Goal: Task Accomplishment & Management: Manage account settings

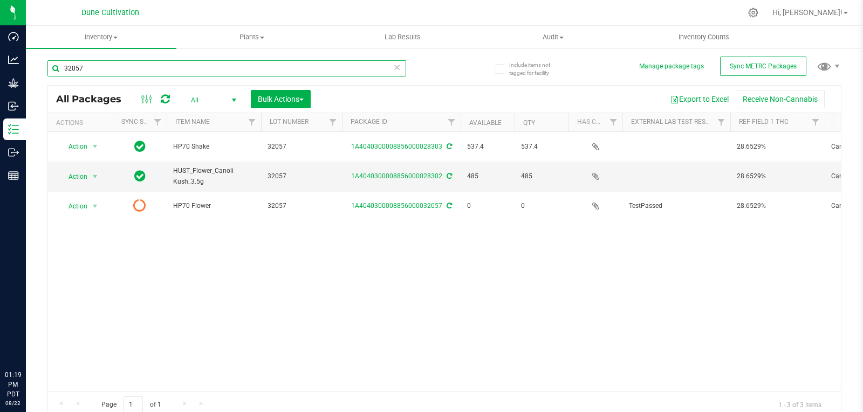
click at [103, 63] on input "32057" at bounding box center [226, 68] width 359 height 16
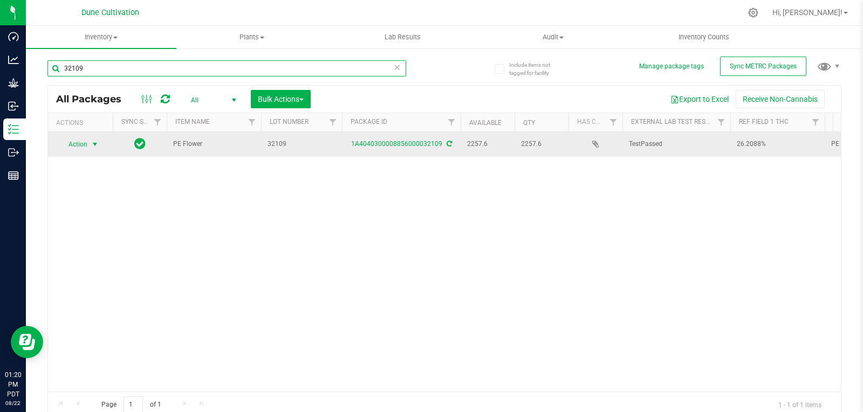
type input "32109"
click at [87, 144] on span "Action" at bounding box center [73, 144] width 29 height 15
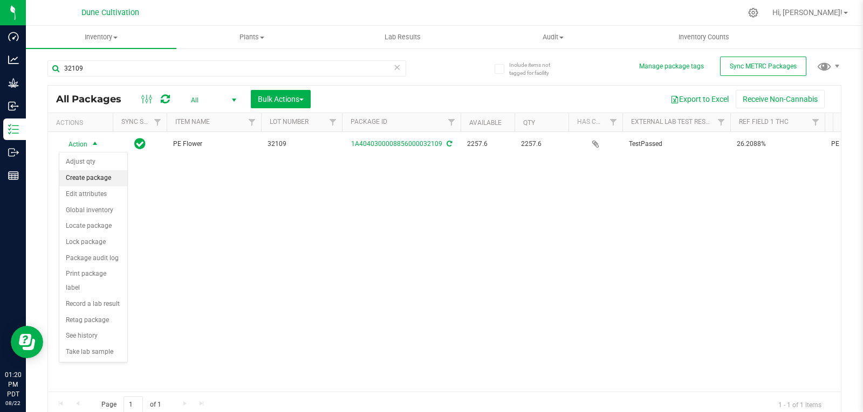
click at [99, 178] on li "Create package" at bounding box center [93, 178] width 68 height 16
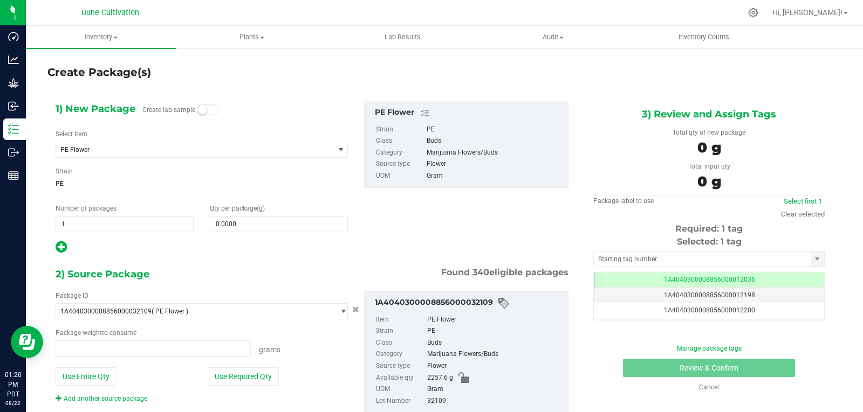
type input "0.0000 g"
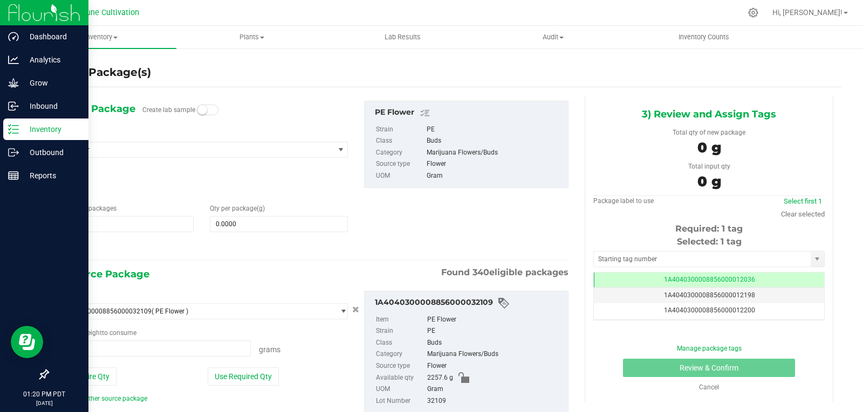
click at [28, 128] on p "Inventory" at bounding box center [51, 129] width 65 height 13
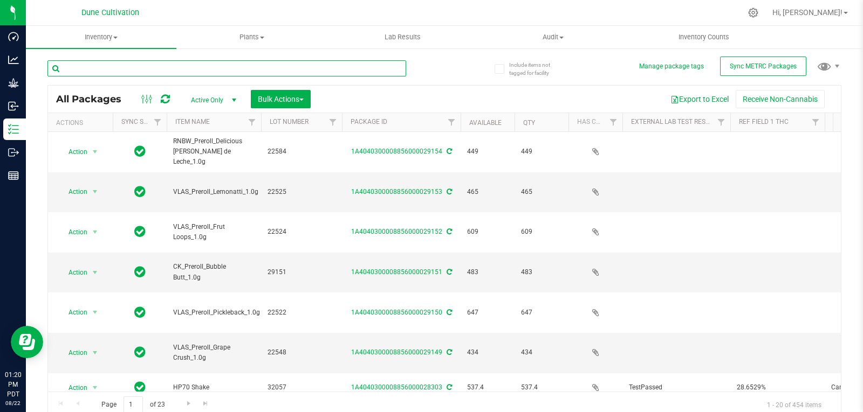
click at [190, 71] on input "text" at bounding box center [226, 68] width 359 height 16
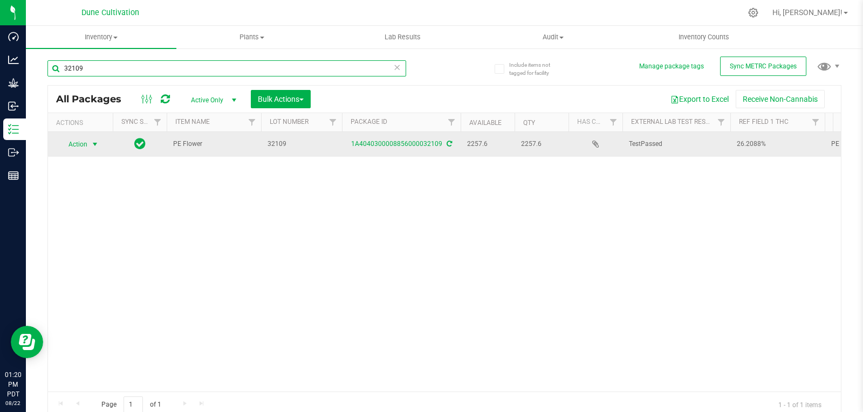
type input "32109"
click at [84, 147] on span "Action" at bounding box center [73, 144] width 29 height 15
click at [91, 144] on span "select" at bounding box center [95, 144] width 9 height 9
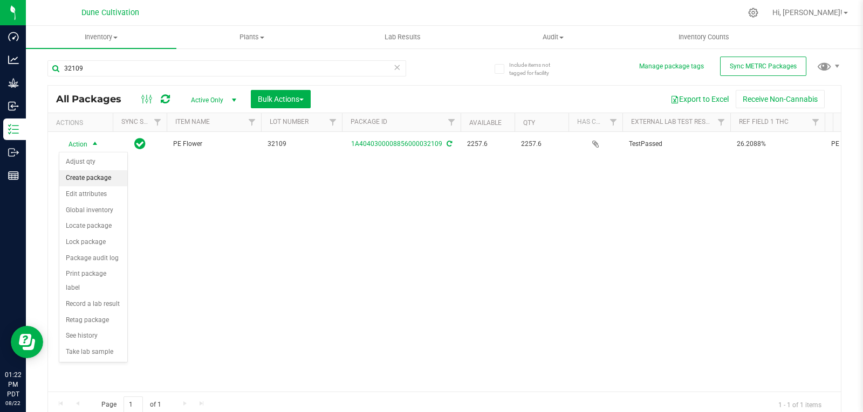
click at [92, 174] on li "Create package" at bounding box center [93, 178] width 68 height 16
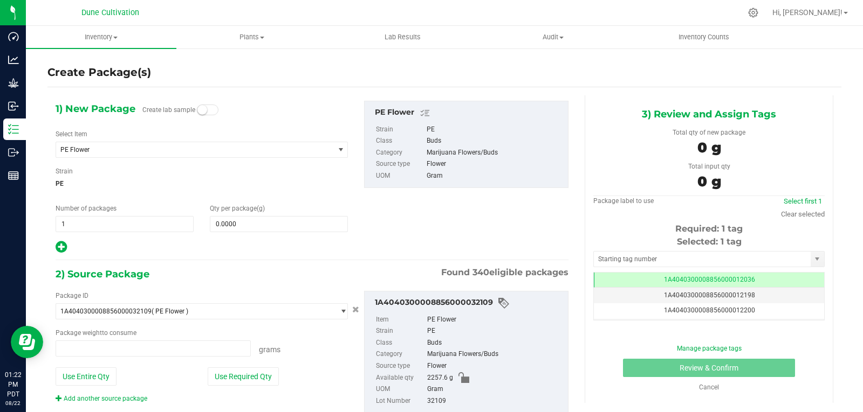
type input "0.0000 g"
click at [200, 146] on span "PE Flower" at bounding box center [189, 150] width 258 height 8
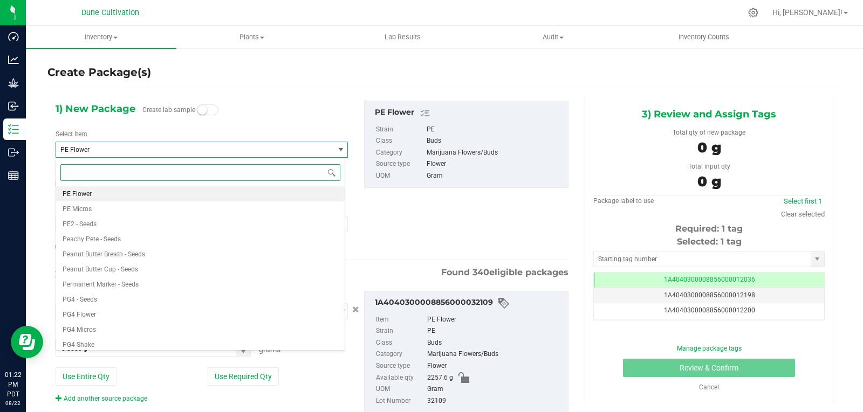
click at [183, 173] on input at bounding box center [200, 172] width 280 height 17
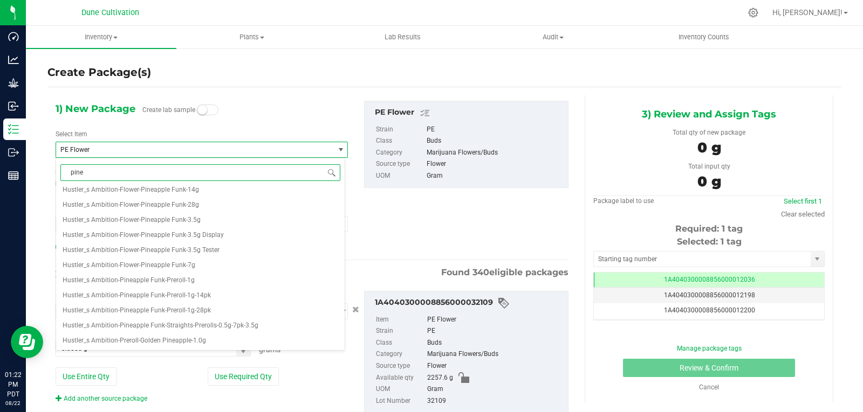
scroll to position [0, 0]
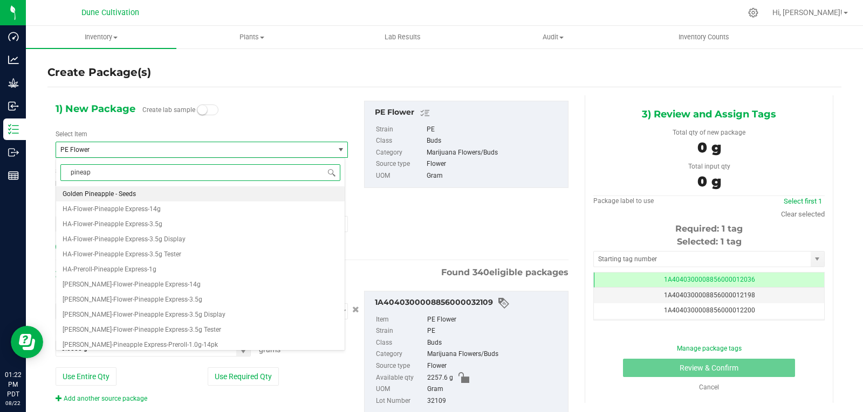
type input "pineapp"
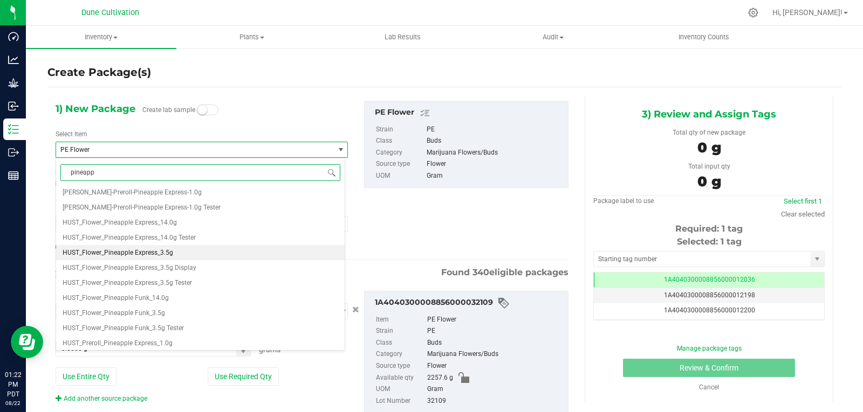
scroll to position [198, 0]
click at [192, 252] on li "HUST_Flower_Pineapple Express_3.5g" at bounding box center [200, 252] width 288 height 15
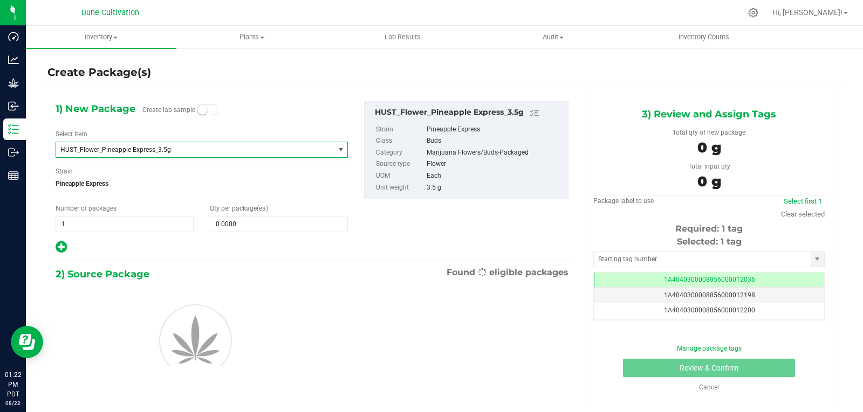
type input "0"
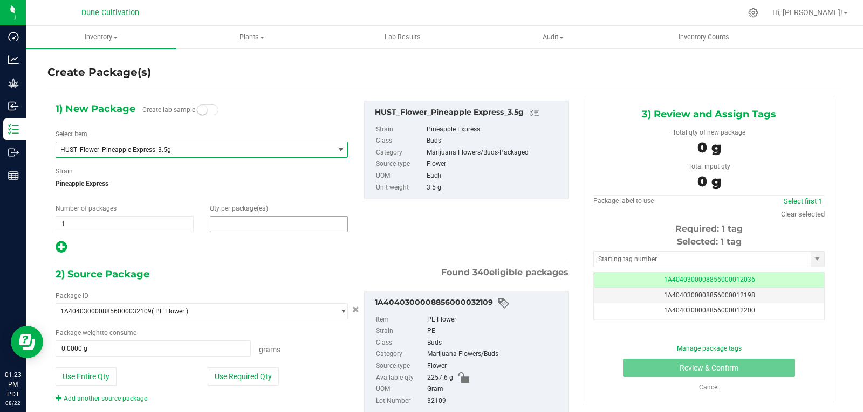
click at [219, 220] on span at bounding box center [279, 224] width 138 height 16
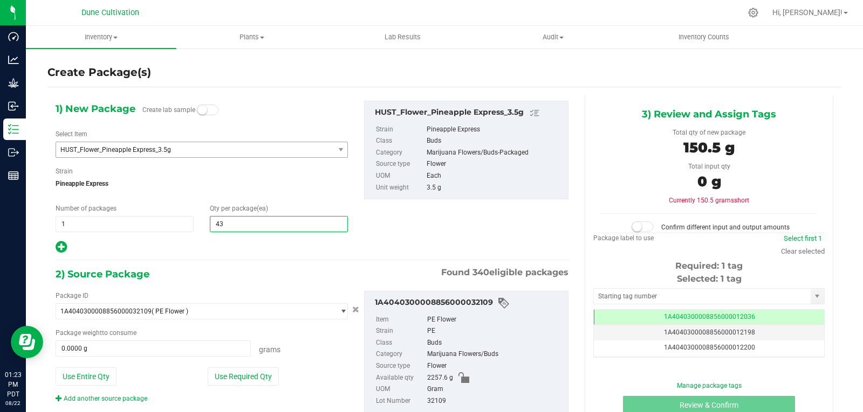
type input "435"
click at [222, 245] on div at bounding box center [202, 247] width 292 height 14
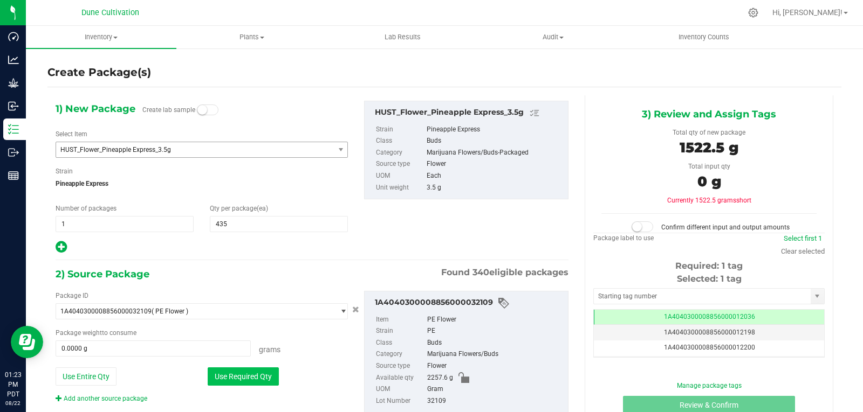
click at [223, 373] on button "Use Required Qty" at bounding box center [243, 377] width 71 height 18
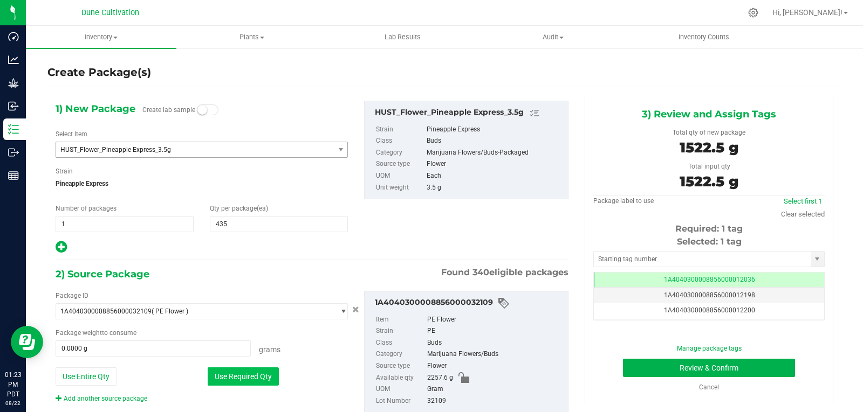
type input "1522.5000 g"
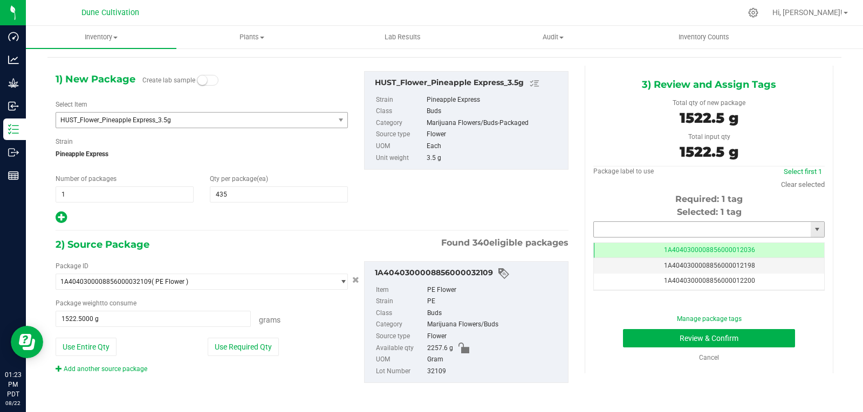
click at [643, 226] on input "text" at bounding box center [702, 229] width 217 height 15
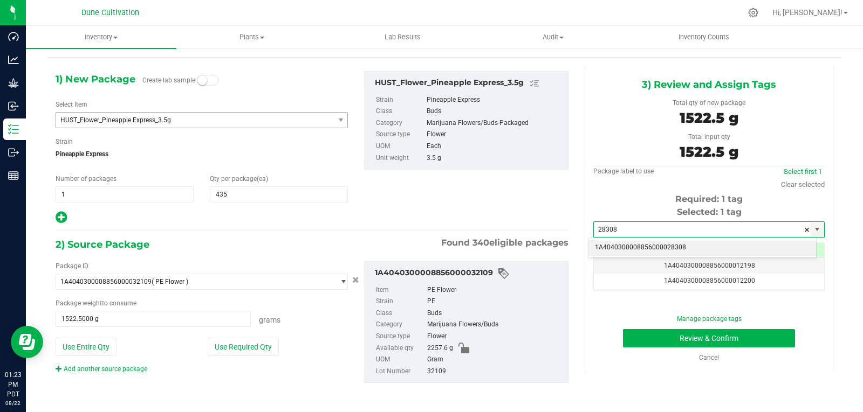
click at [635, 250] on li "1A4040300008856000028308" at bounding box center [702, 248] width 228 height 16
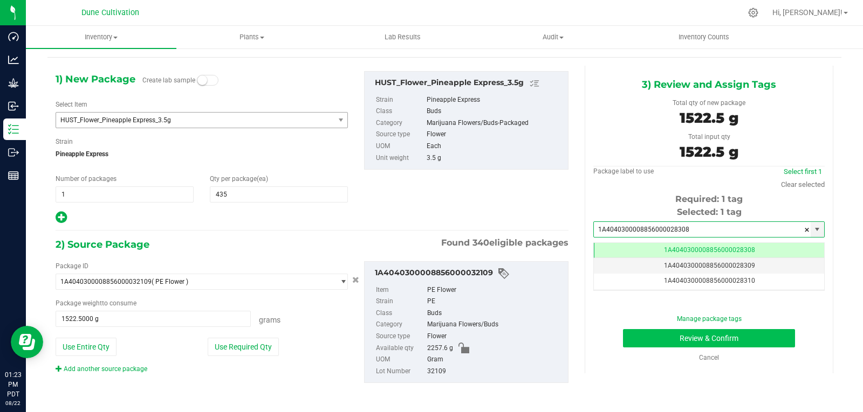
type input "1A4040300008856000028308"
click at [649, 333] on button "Review & Confirm" at bounding box center [709, 338] width 172 height 18
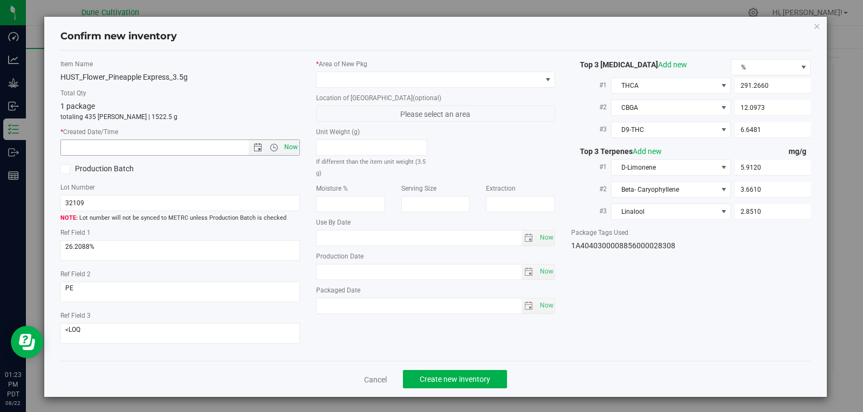
click at [288, 149] on span "Now" at bounding box center [290, 148] width 18 height 16
type input "[DATE] 1:23 PM"
click at [455, 78] on span at bounding box center [428, 79] width 225 height 15
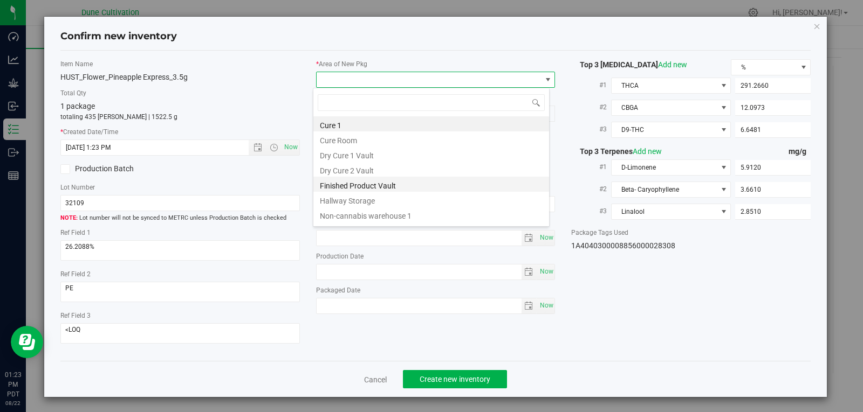
click at [395, 188] on li "Finished Product Vault" at bounding box center [431, 184] width 236 height 15
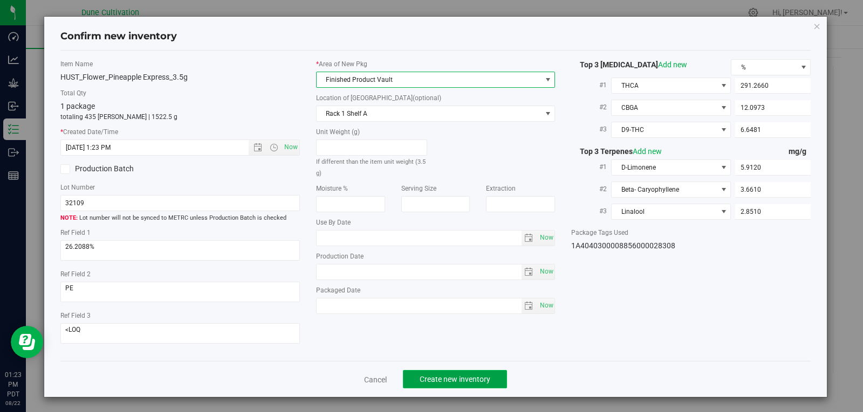
click at [484, 373] on button "Create new inventory" at bounding box center [455, 379] width 104 height 18
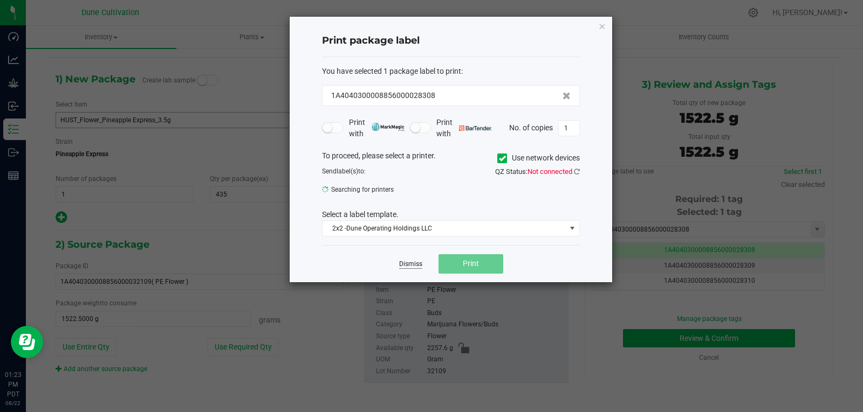
click at [422, 265] on link "Dismiss" at bounding box center [410, 264] width 23 height 9
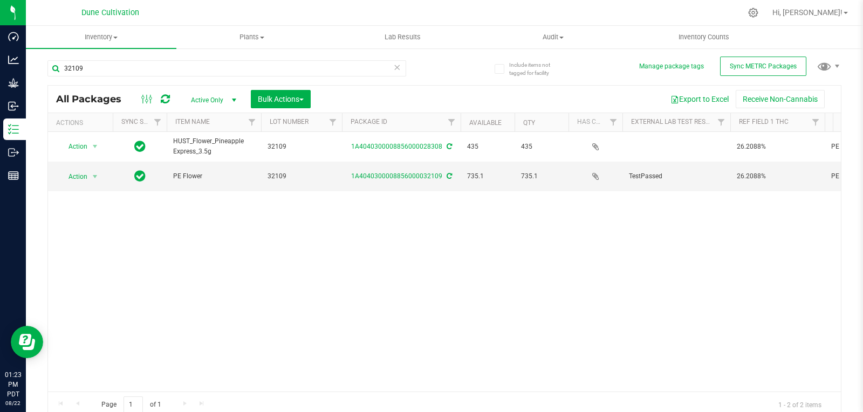
click at [202, 94] on span "Active Only" at bounding box center [211, 100] width 59 height 15
click at [198, 164] on li "All" at bounding box center [211, 165] width 58 height 16
click at [93, 173] on span "select" at bounding box center [95, 177] width 9 height 9
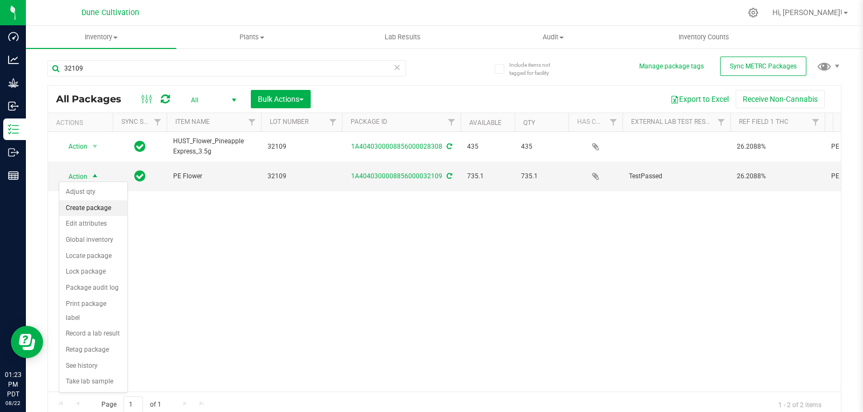
click at [90, 205] on li "Create package" at bounding box center [93, 209] width 68 height 16
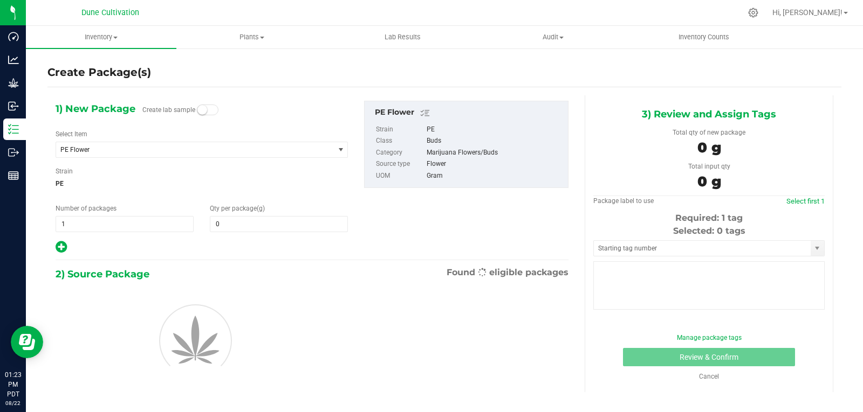
type input "0.0000"
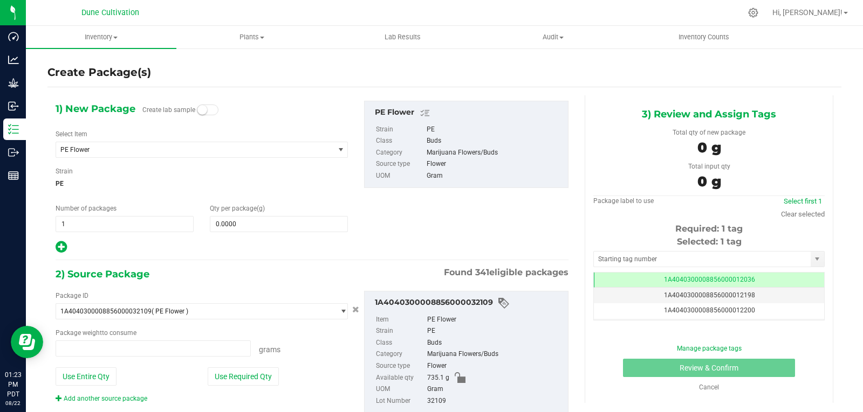
type input "0.0000 g"
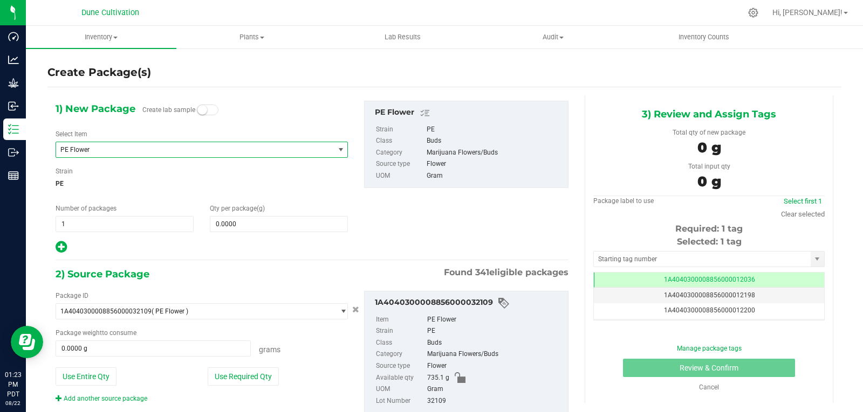
click at [154, 149] on span "PE Flower" at bounding box center [189, 150] width 258 height 8
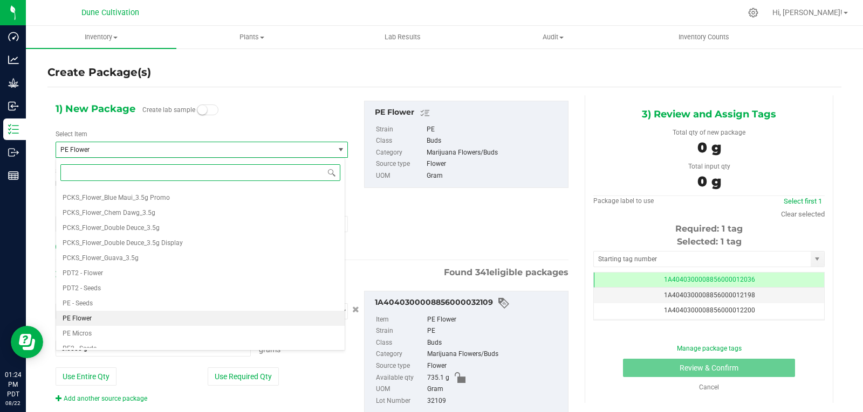
click at [98, 167] on input at bounding box center [200, 172] width 280 height 17
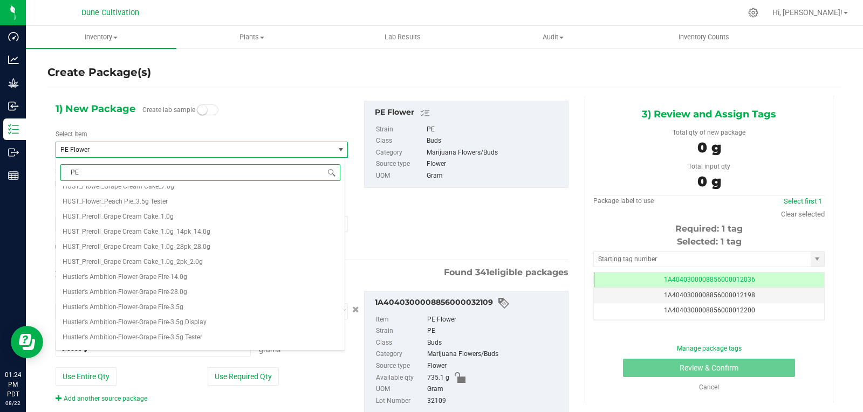
type input "PE"
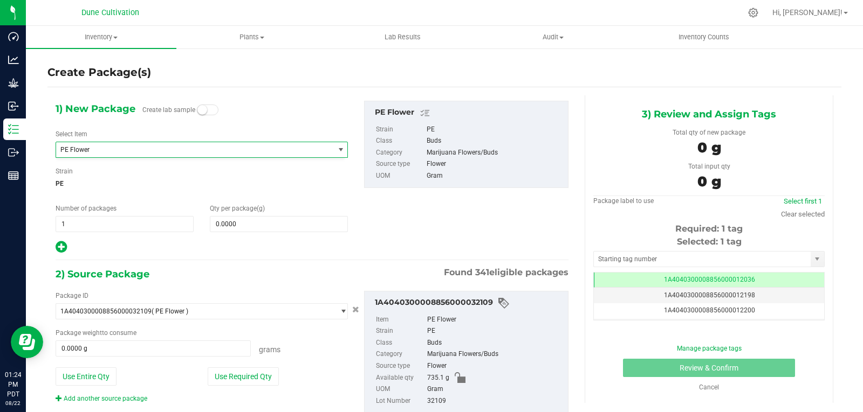
click at [178, 126] on div "1) New Package Create lab sample Select Item PE Flower [PERSON_NAME]-Flower-Jac…" at bounding box center [201, 178] width 308 height 154
click at [92, 155] on span "PE Flower" at bounding box center [195, 149] width 278 height 15
click at [260, 121] on div "1) New Package Create lab sample Select Item PE Flower Bulk-Flower-Grape Pie Bu…" at bounding box center [201, 178] width 308 height 154
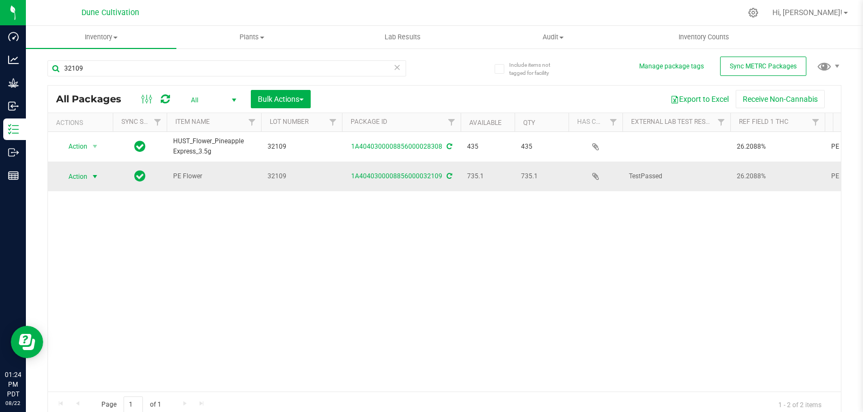
click at [88, 176] on span "select" at bounding box center [94, 176] width 13 height 15
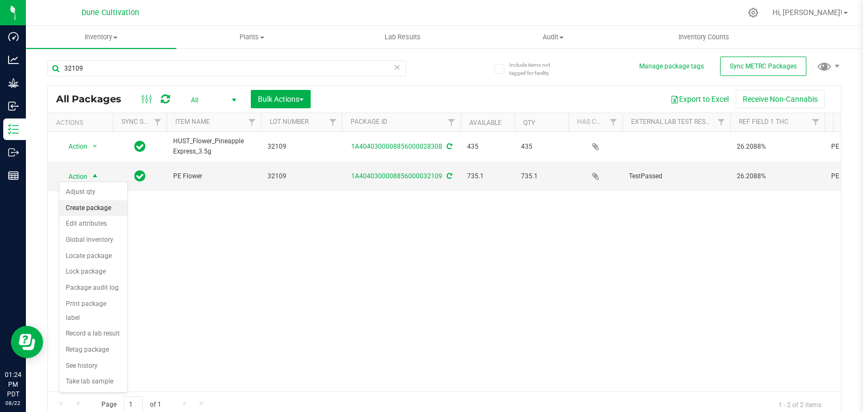
click at [92, 205] on li "Create package" at bounding box center [93, 209] width 68 height 16
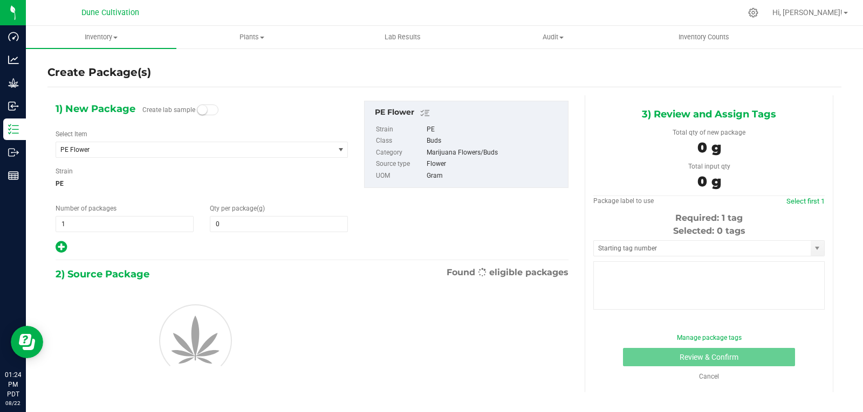
type input "0.0000"
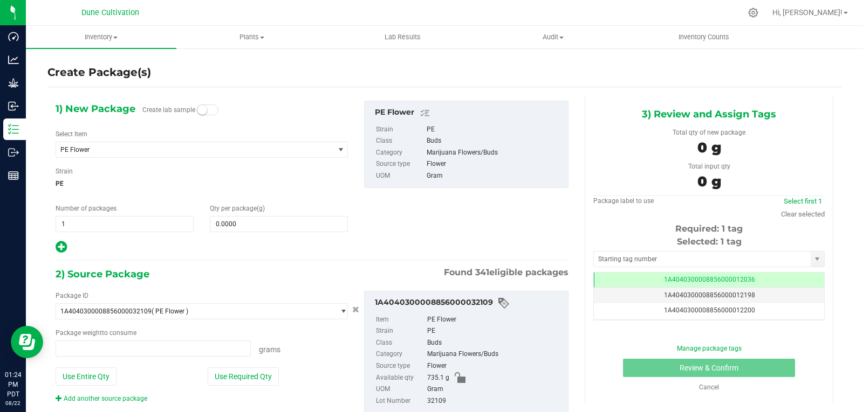
type input "0.0000 g"
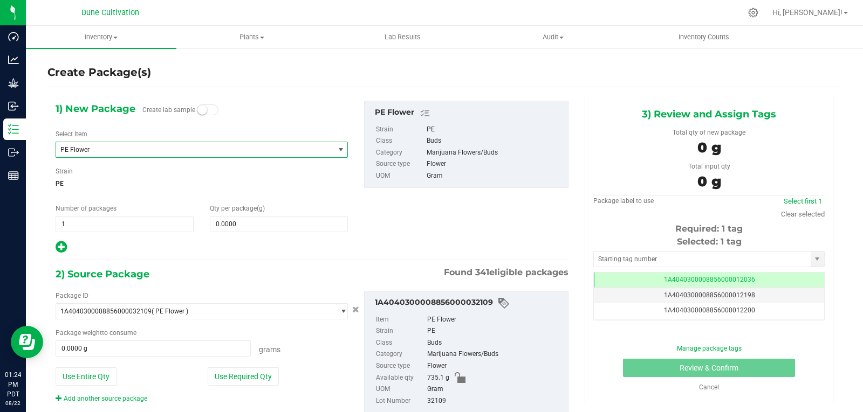
click at [121, 152] on span "PE Flower" at bounding box center [189, 150] width 258 height 8
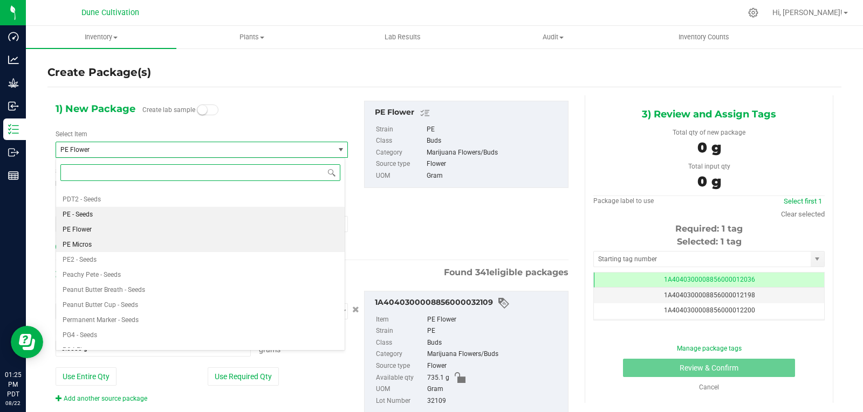
scroll to position [31501, 0]
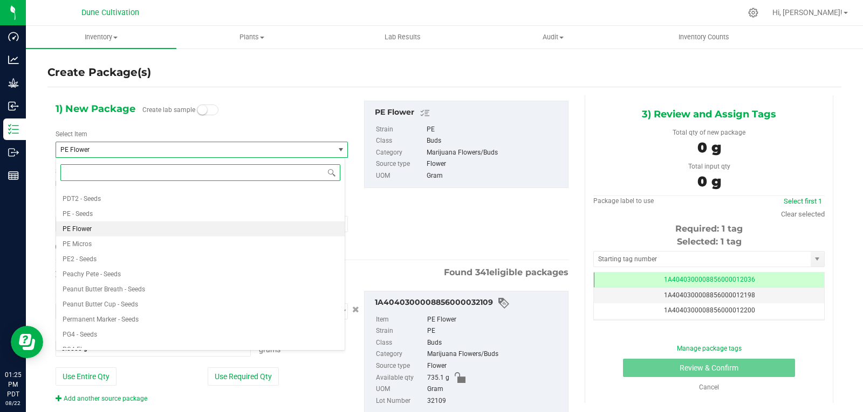
click at [84, 173] on input at bounding box center [200, 172] width 280 height 17
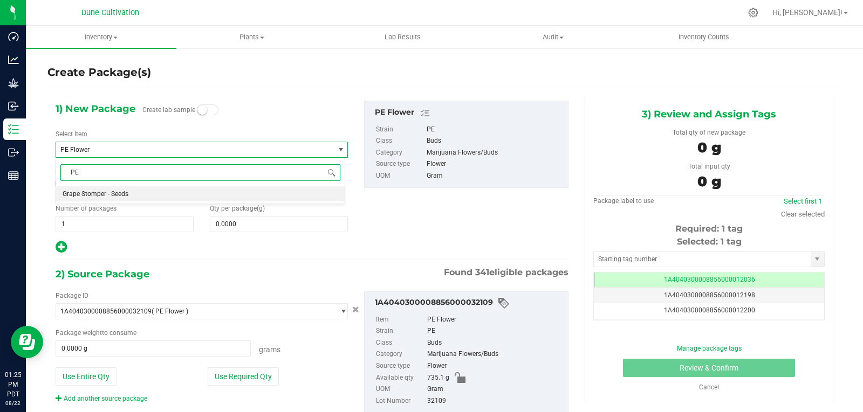
type input "P"
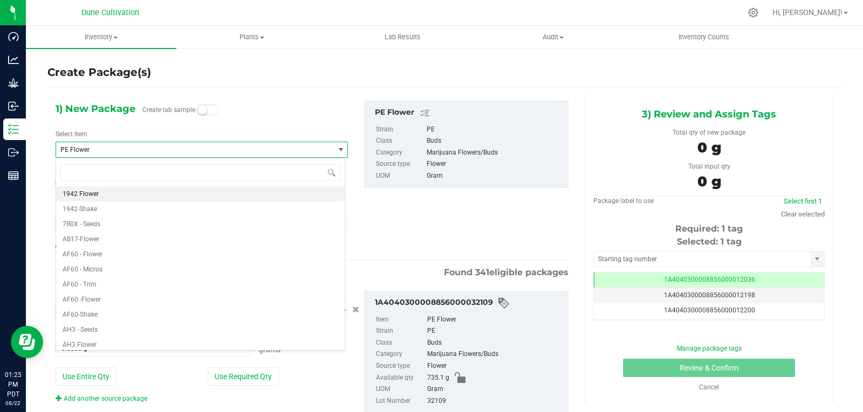
click at [248, 106] on div "1) New Package Create lab sample Select Item PE Flower 1942 Flower 1942-Shake 7…" at bounding box center [201, 178] width 308 height 154
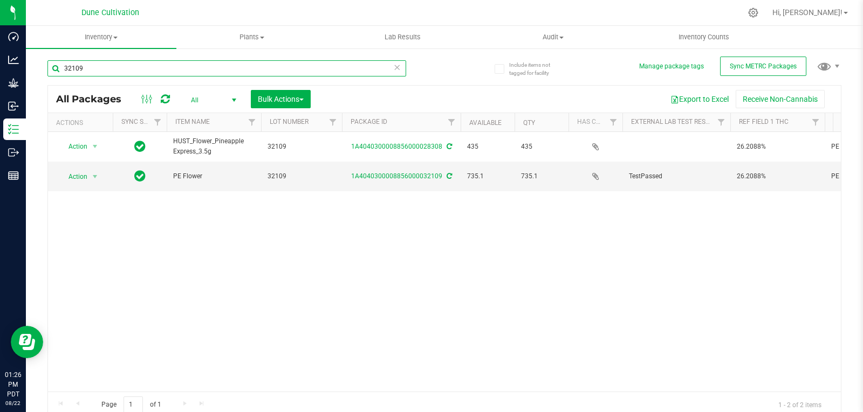
click at [117, 71] on input "32109" at bounding box center [226, 68] width 359 height 16
type input "32110"
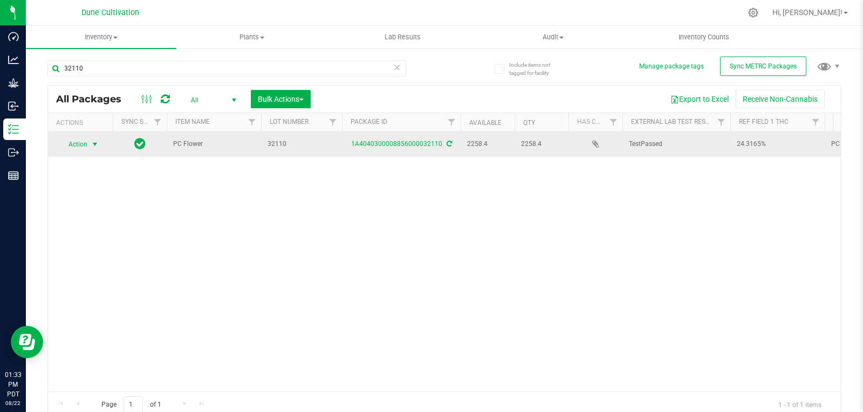
click at [95, 145] on span "select" at bounding box center [95, 144] width 9 height 9
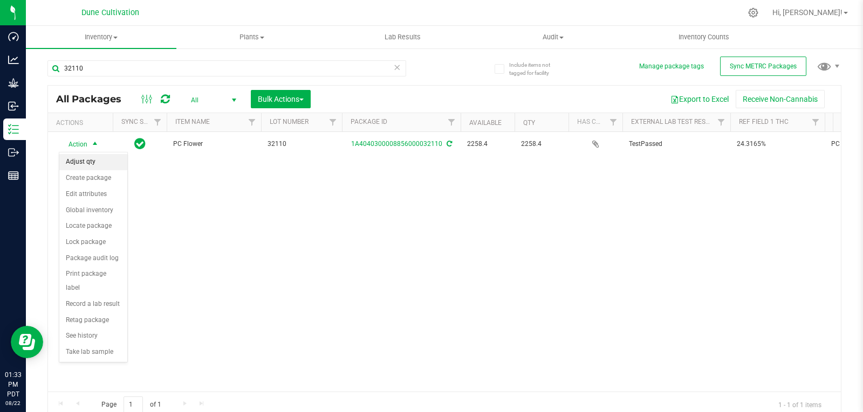
click at [101, 166] on li "Adjust qty" at bounding box center [93, 162] width 68 height 16
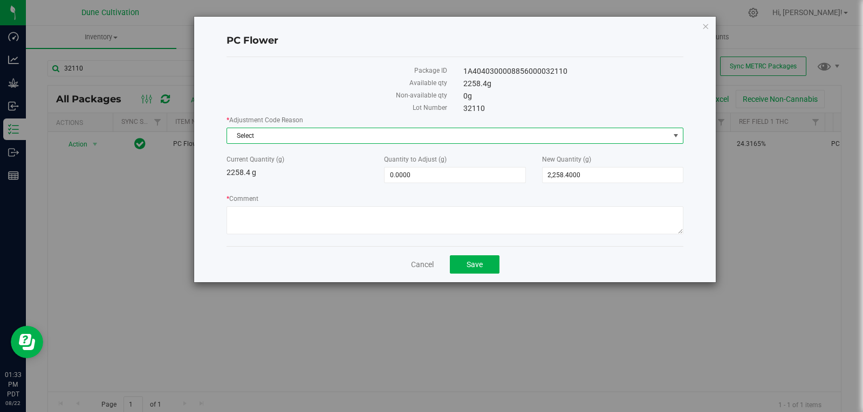
click at [348, 139] on span "Select" at bounding box center [448, 135] width 442 height 15
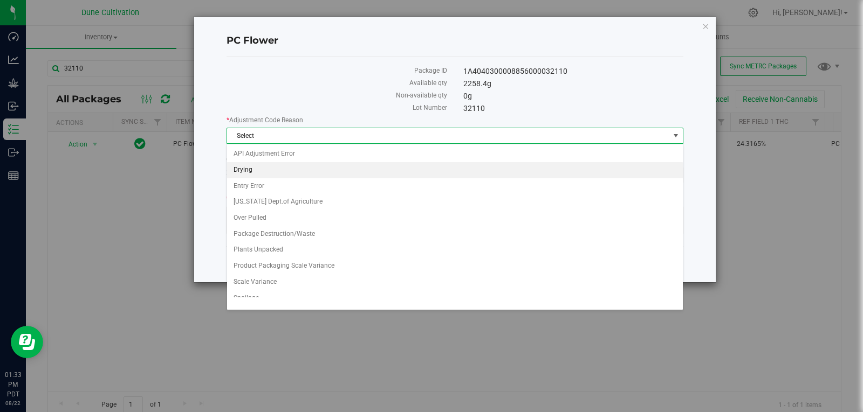
click at [293, 173] on li "Drying" at bounding box center [455, 170] width 456 height 16
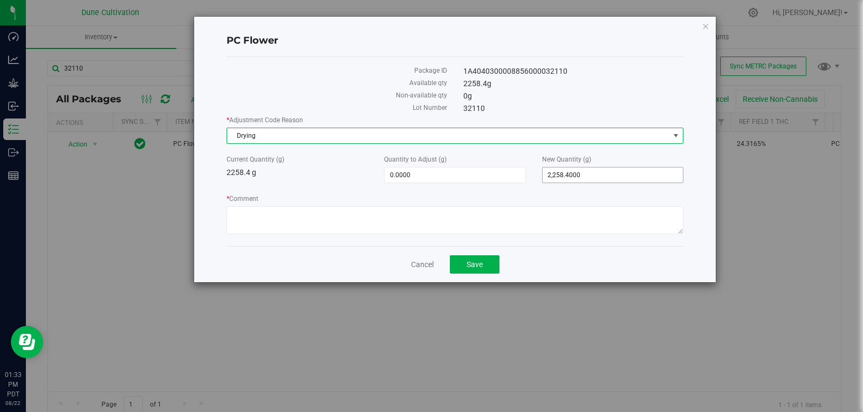
click at [597, 182] on span "2,258.4000 2258.4" at bounding box center [612, 175] width 141 height 16
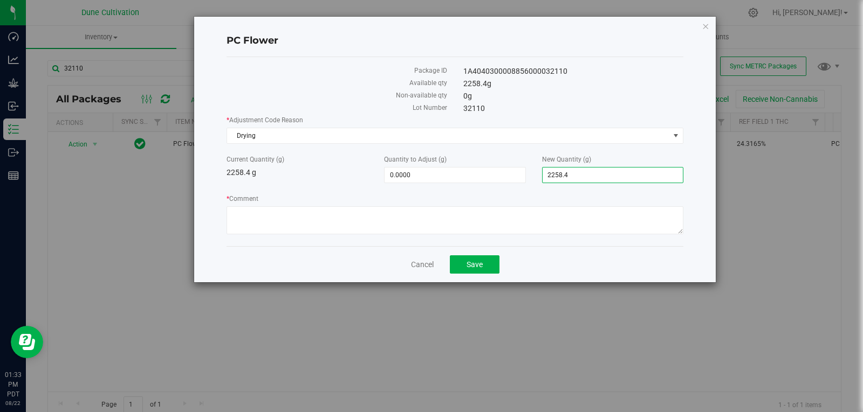
click at [597, 182] on input "2258.4" at bounding box center [612, 175] width 140 height 15
type input "2255"
type input "-3.4000"
type input "2,255.0000"
click at [462, 268] on button "Save" at bounding box center [475, 265] width 50 height 18
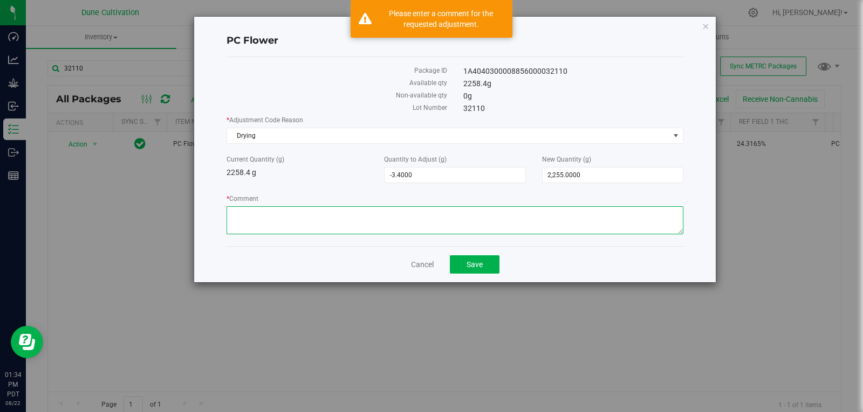
click at [423, 226] on textarea "* Comment" at bounding box center [454, 220] width 457 height 28
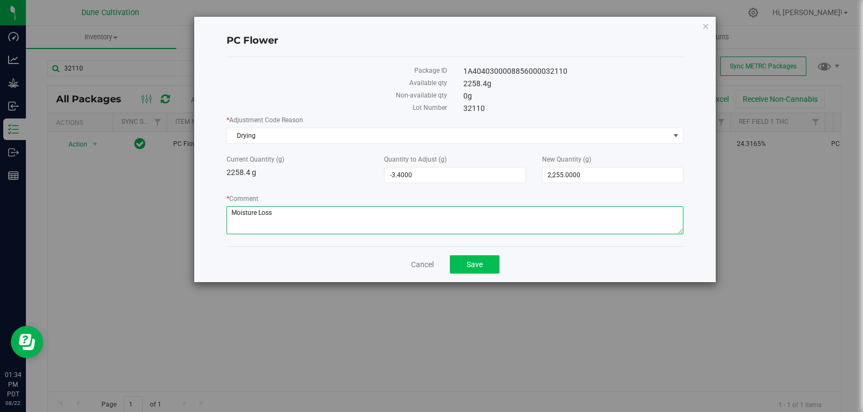
type textarea "Moisture Loss"
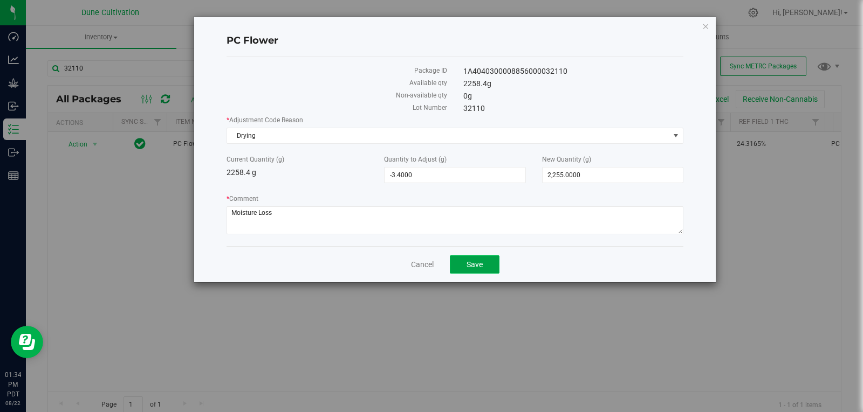
click at [476, 268] on span "Save" at bounding box center [474, 264] width 16 height 9
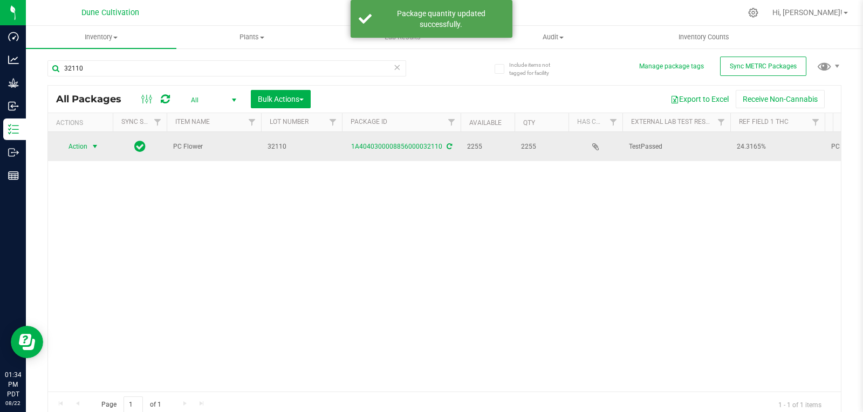
click at [94, 148] on span "select" at bounding box center [95, 146] width 9 height 9
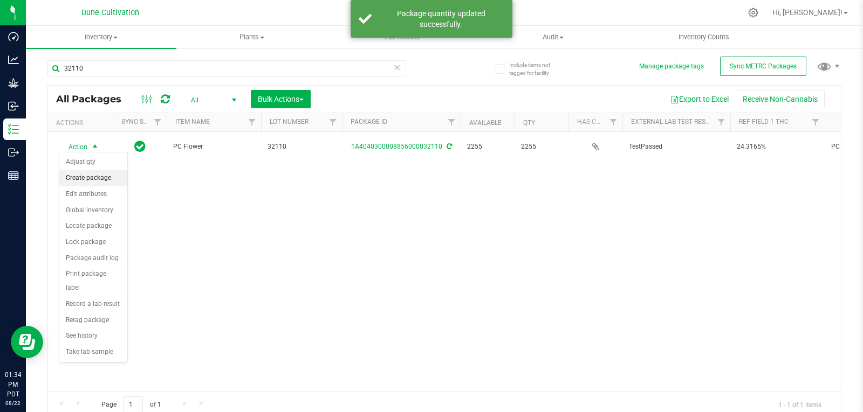
click at [94, 181] on li "Create package" at bounding box center [93, 178] width 68 height 16
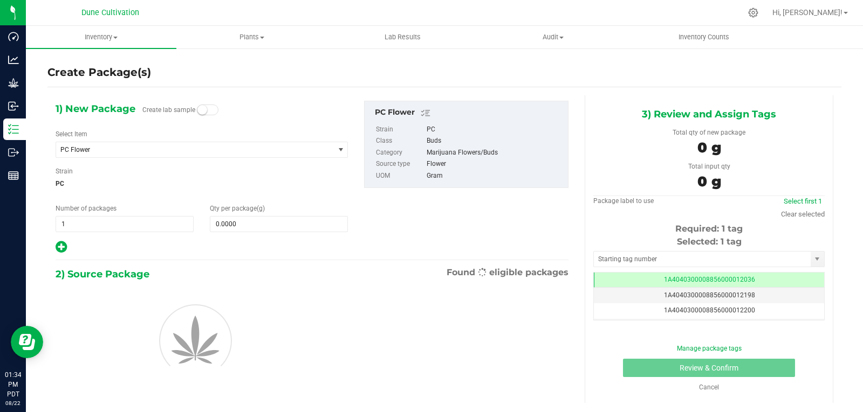
scroll to position [0, -1]
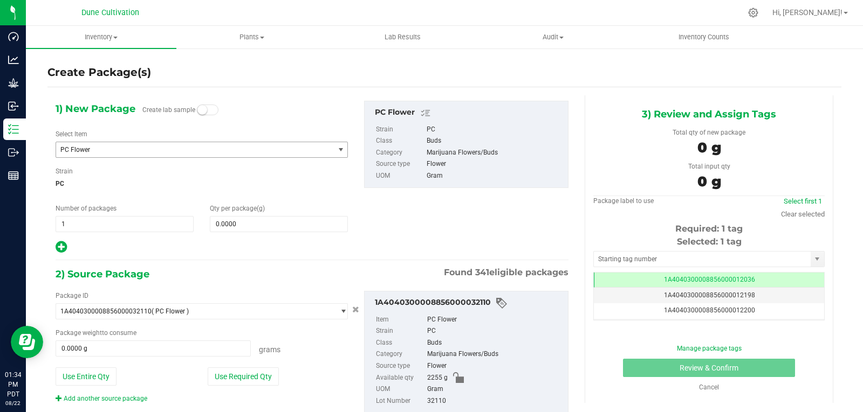
click at [195, 155] on span "PC Flower" at bounding box center [195, 149] width 278 height 15
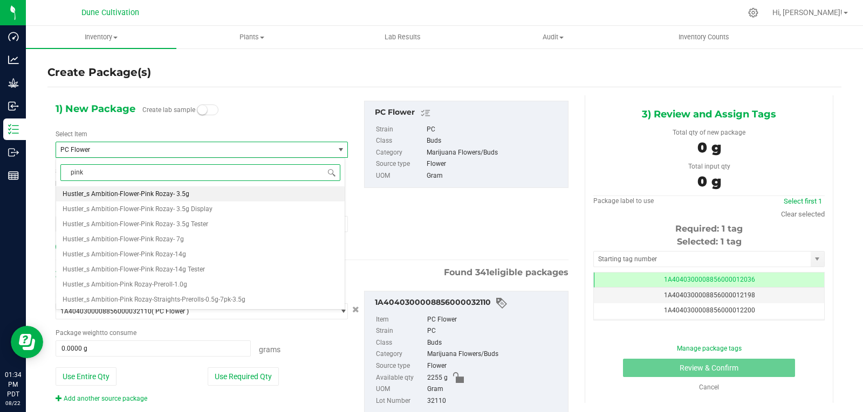
type input "pink"
click at [214, 128] on div "1) New Package Create lab sample Select Item PC Flower Hustler_s Ambition-Flowe…" at bounding box center [201, 178] width 308 height 154
